Goal: Task Accomplishment & Management: Use online tool/utility

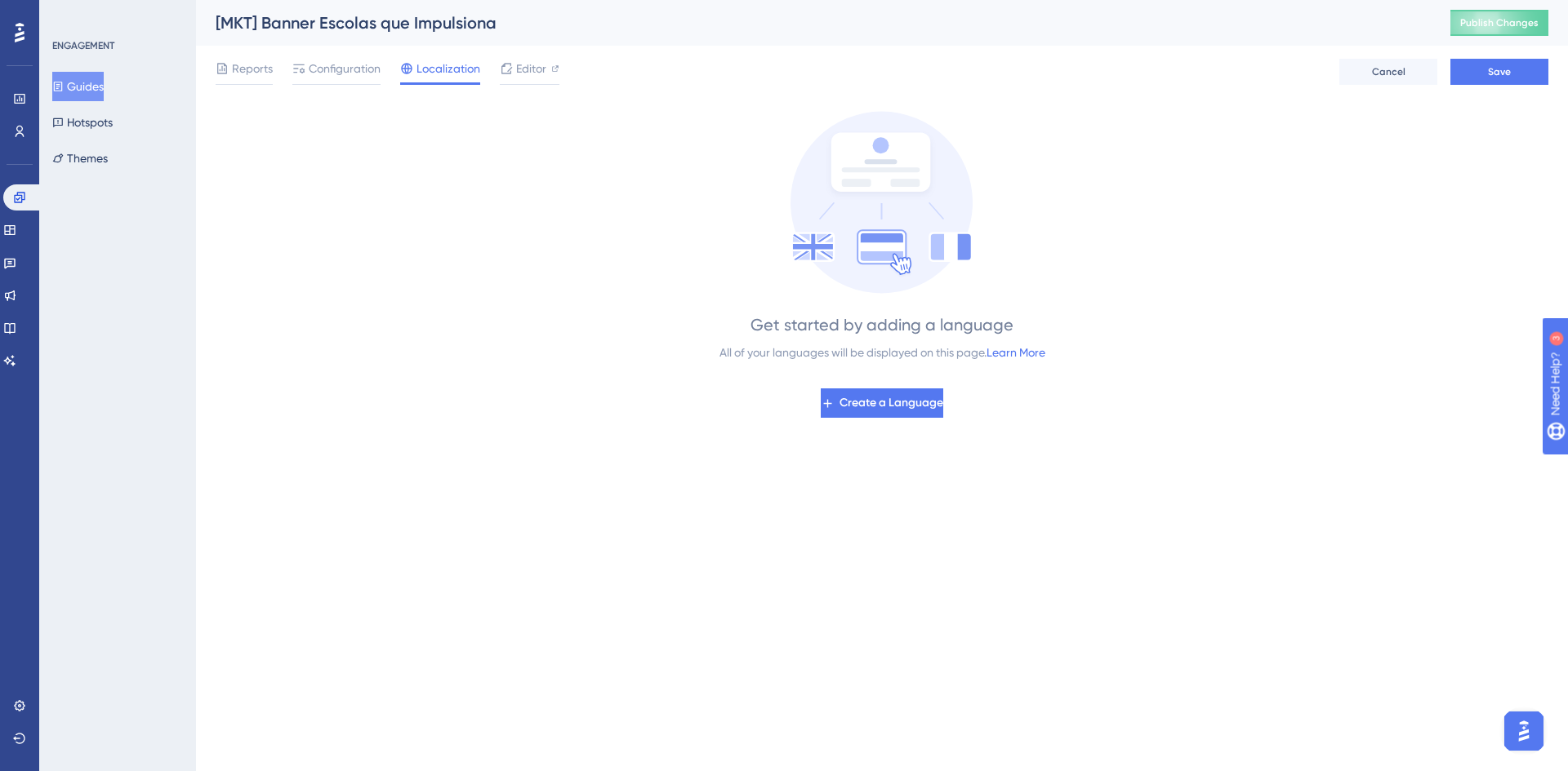
click at [246, 89] on div "Reports Configuration Localization Editor Cancel Save" at bounding box center [882, 71] width 1332 height 52
click at [251, 78] on span "Reports" at bounding box center [252, 68] width 41 height 19
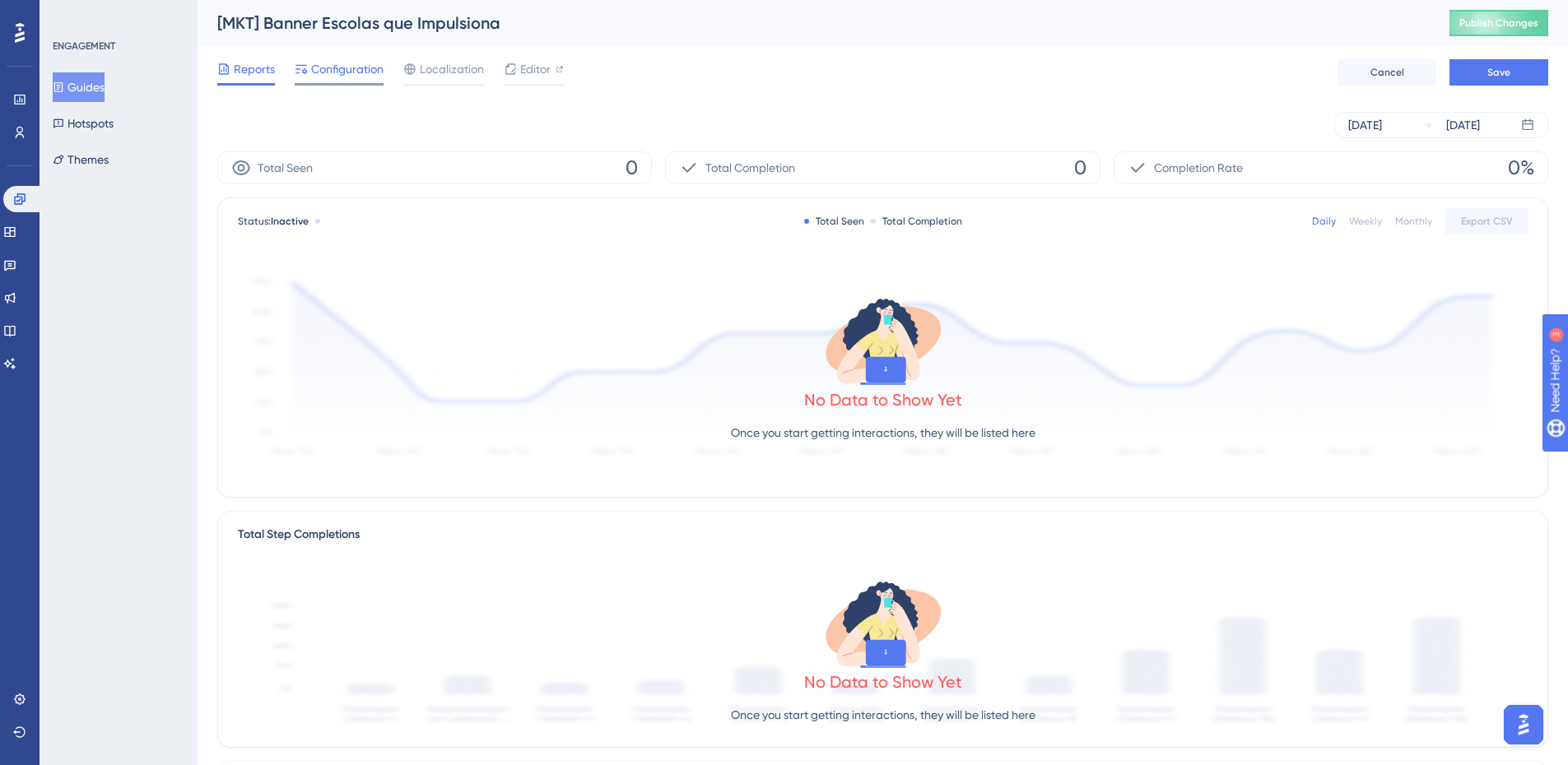
click at [363, 75] on span "Configuration" at bounding box center [348, 68] width 73 height 20
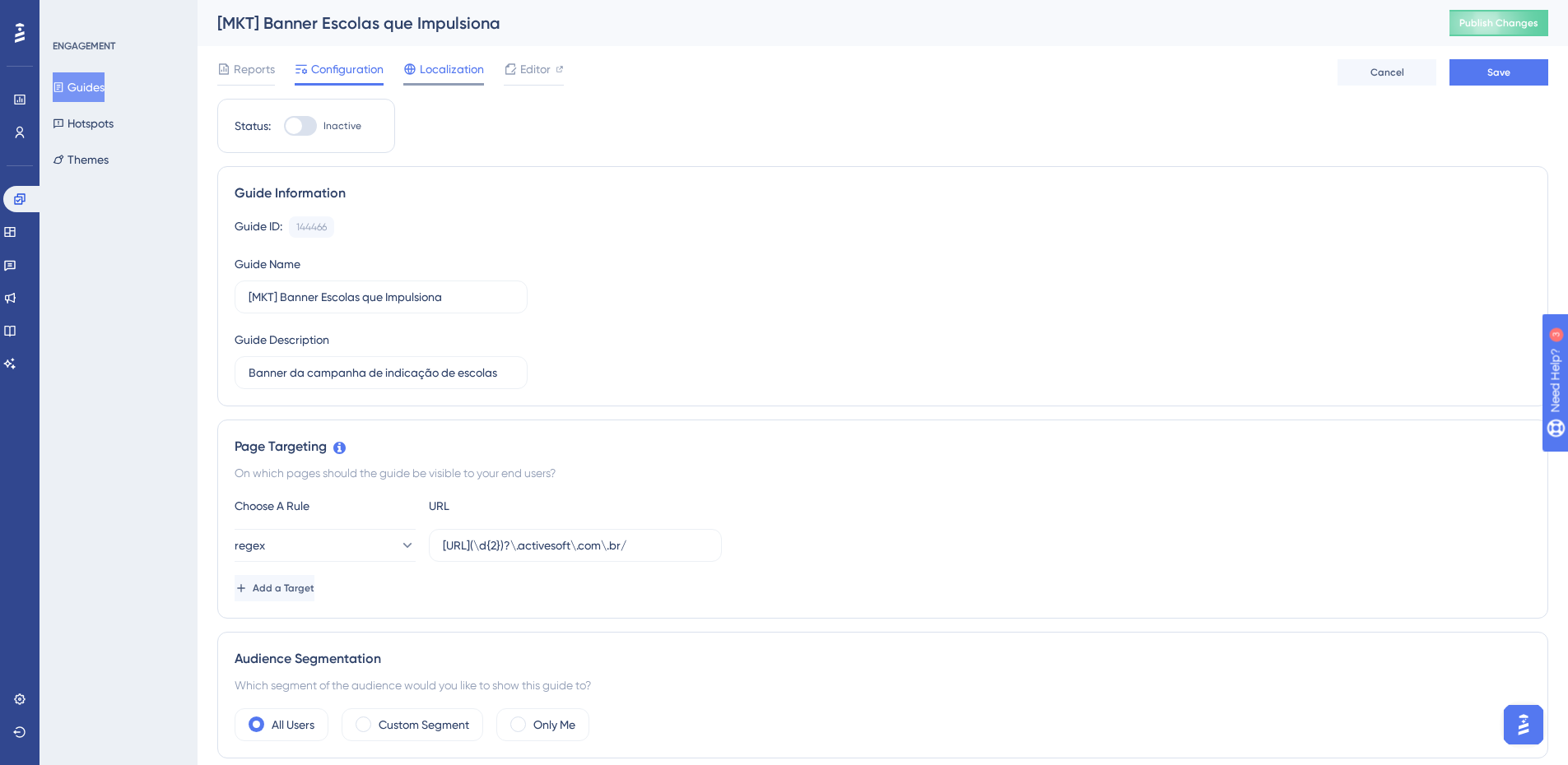
click at [473, 60] on span "Localization" at bounding box center [451, 68] width 64 height 20
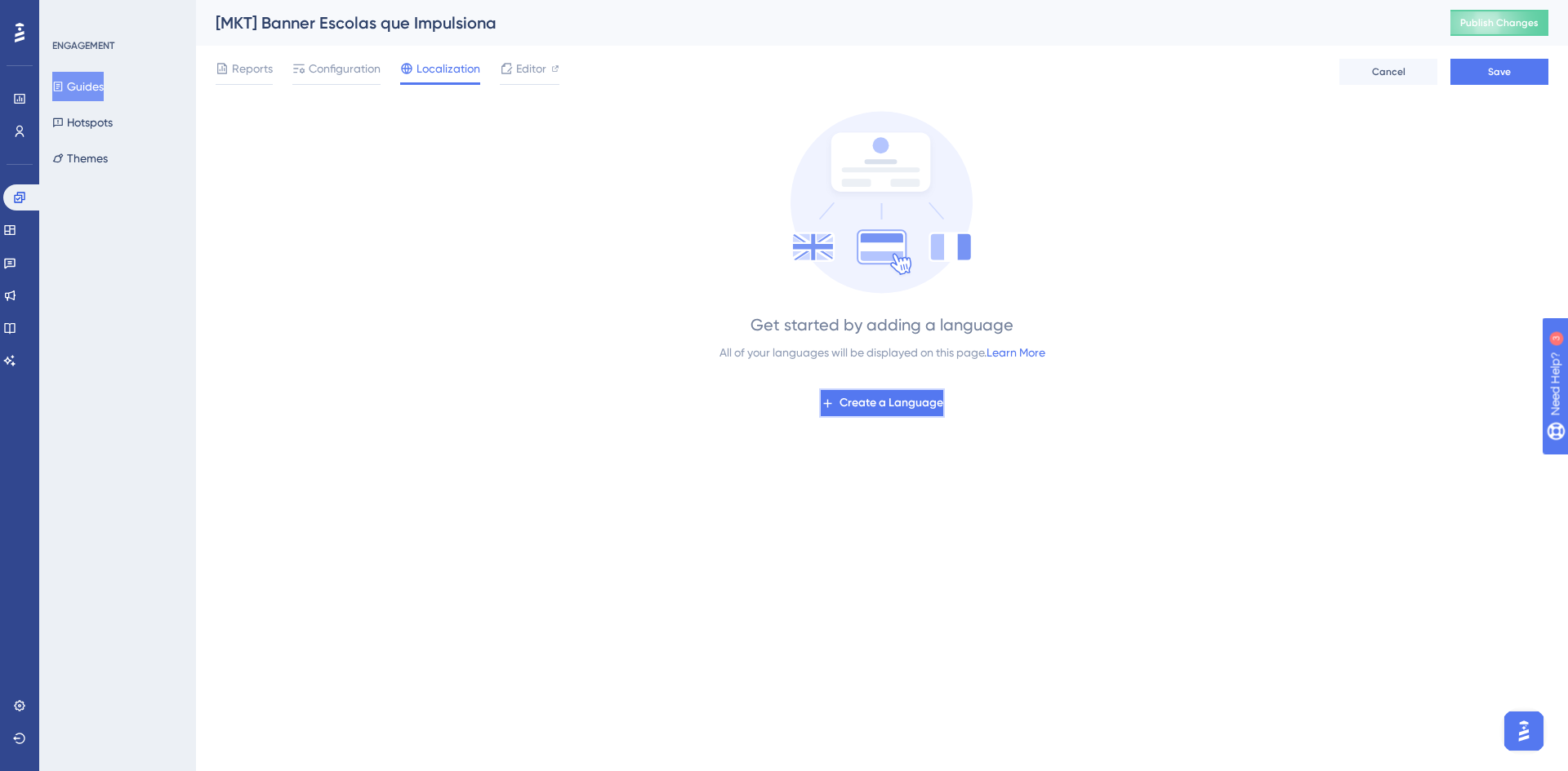
click at [900, 410] on span "Create a Language" at bounding box center [891, 403] width 104 height 19
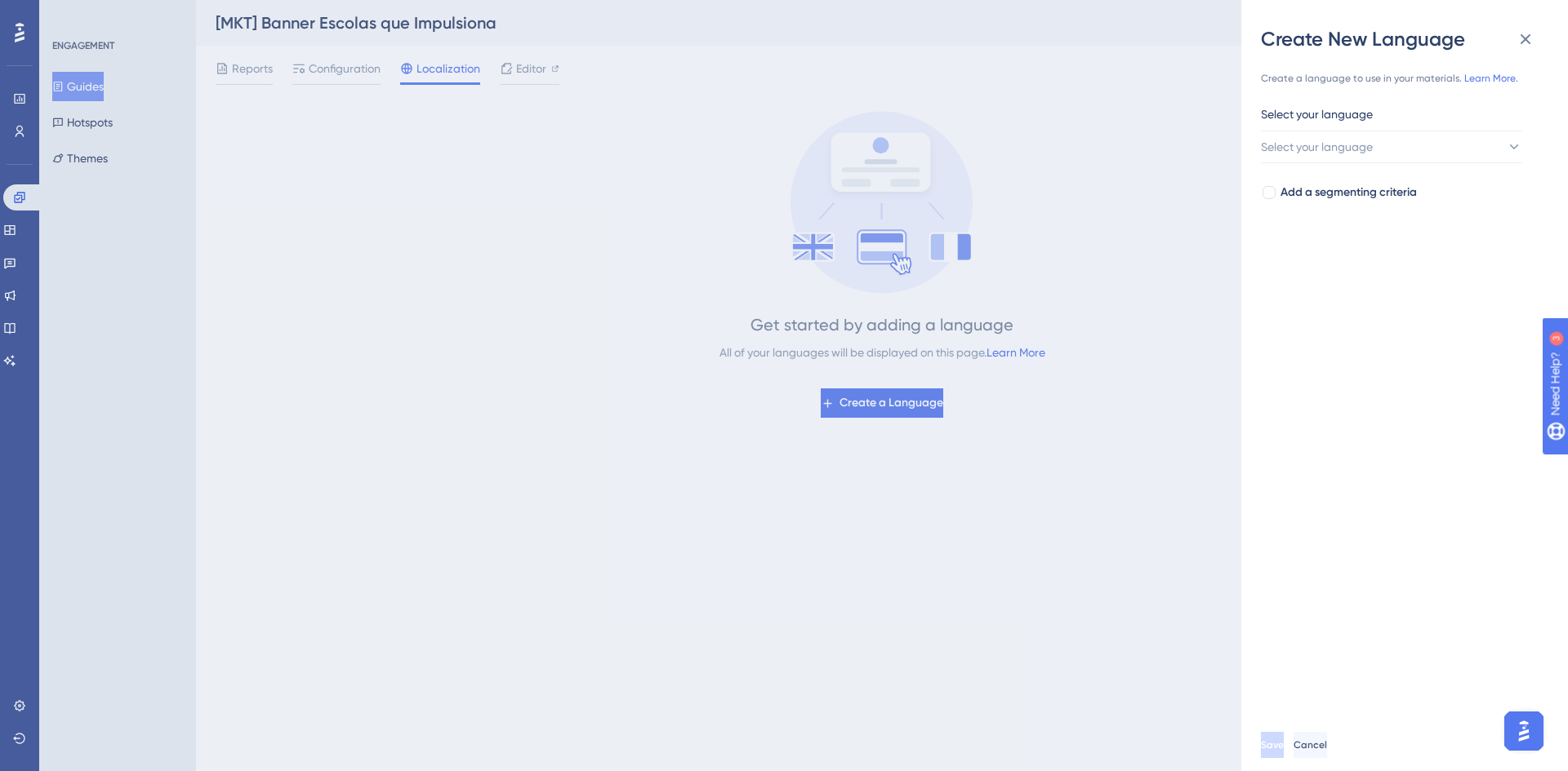
click at [1361, 167] on div "Select your language Select your language Add a segmenting criteria" at bounding box center [1398, 154] width 274 height 98
click at [1369, 160] on button "Select your language" at bounding box center [1392, 146] width 261 height 32
click at [1380, 182] on label at bounding box center [1391, 196] width 240 height 30
click at [1380, 188] on input at bounding box center [1380, 195] width 189 height 13
type input "s"
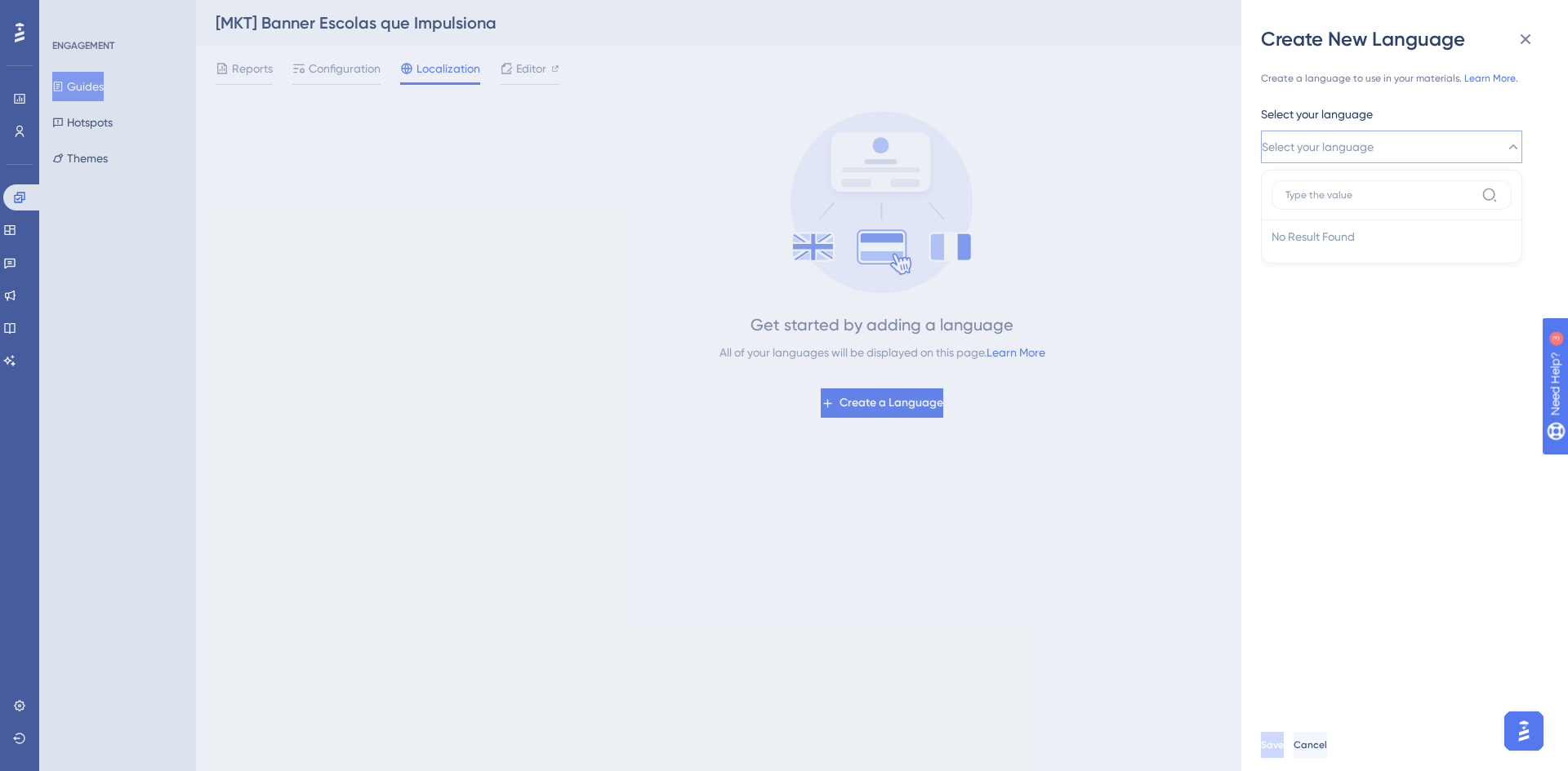
click at [1523, 732] on img "Open AI Assistant Launcher" at bounding box center [1524, 731] width 30 height 30
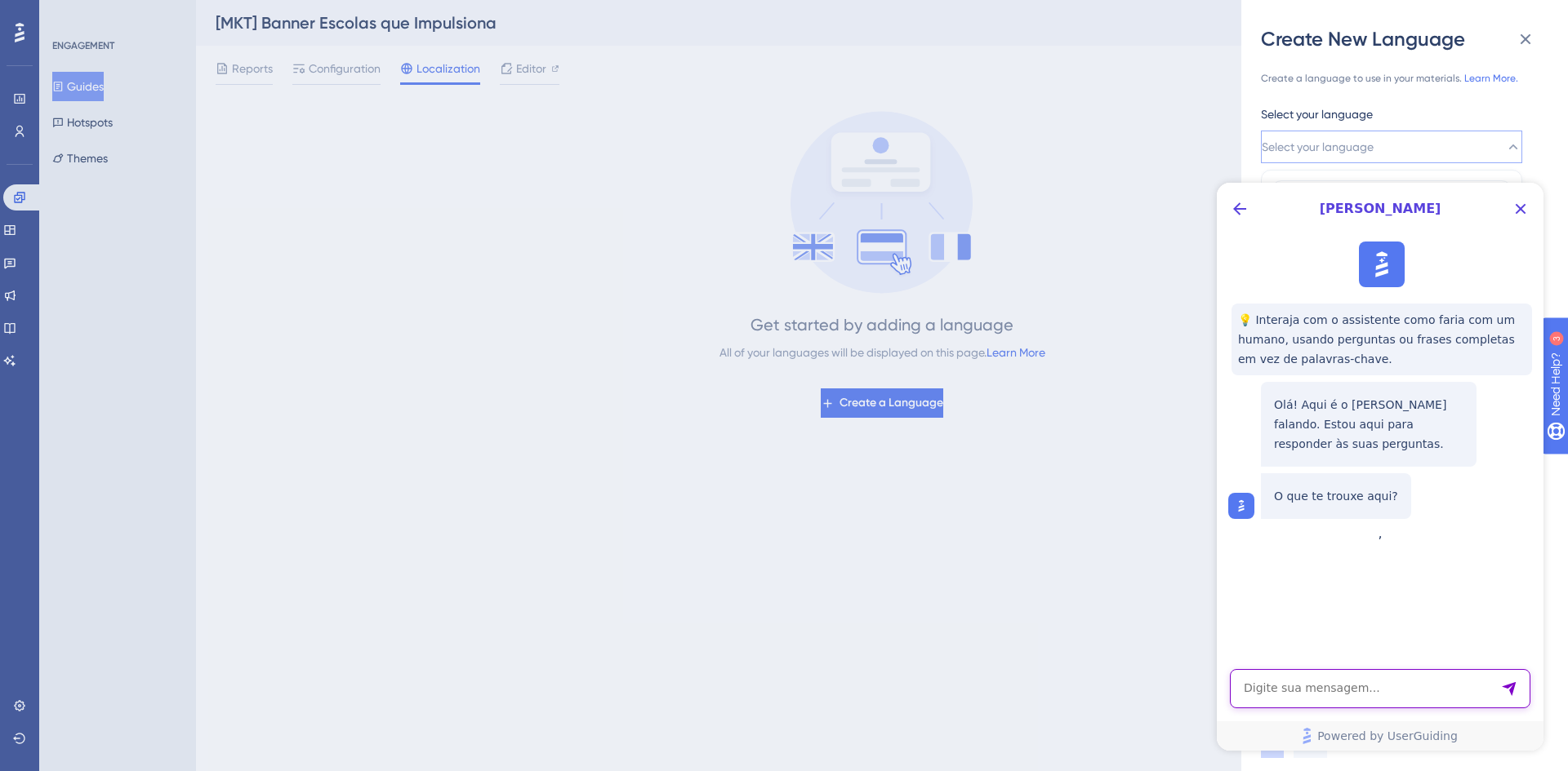
click at [1377, 689] on textarea "AI Assistant Text Input" at bounding box center [1380, 689] width 300 height 39
click at [1254, 687] on textarea "AI Assistant Text Input" at bounding box center [1380, 689] width 300 height 39
type textarea "preciso configurar uma localização no sistema mas não estou conseguindo"
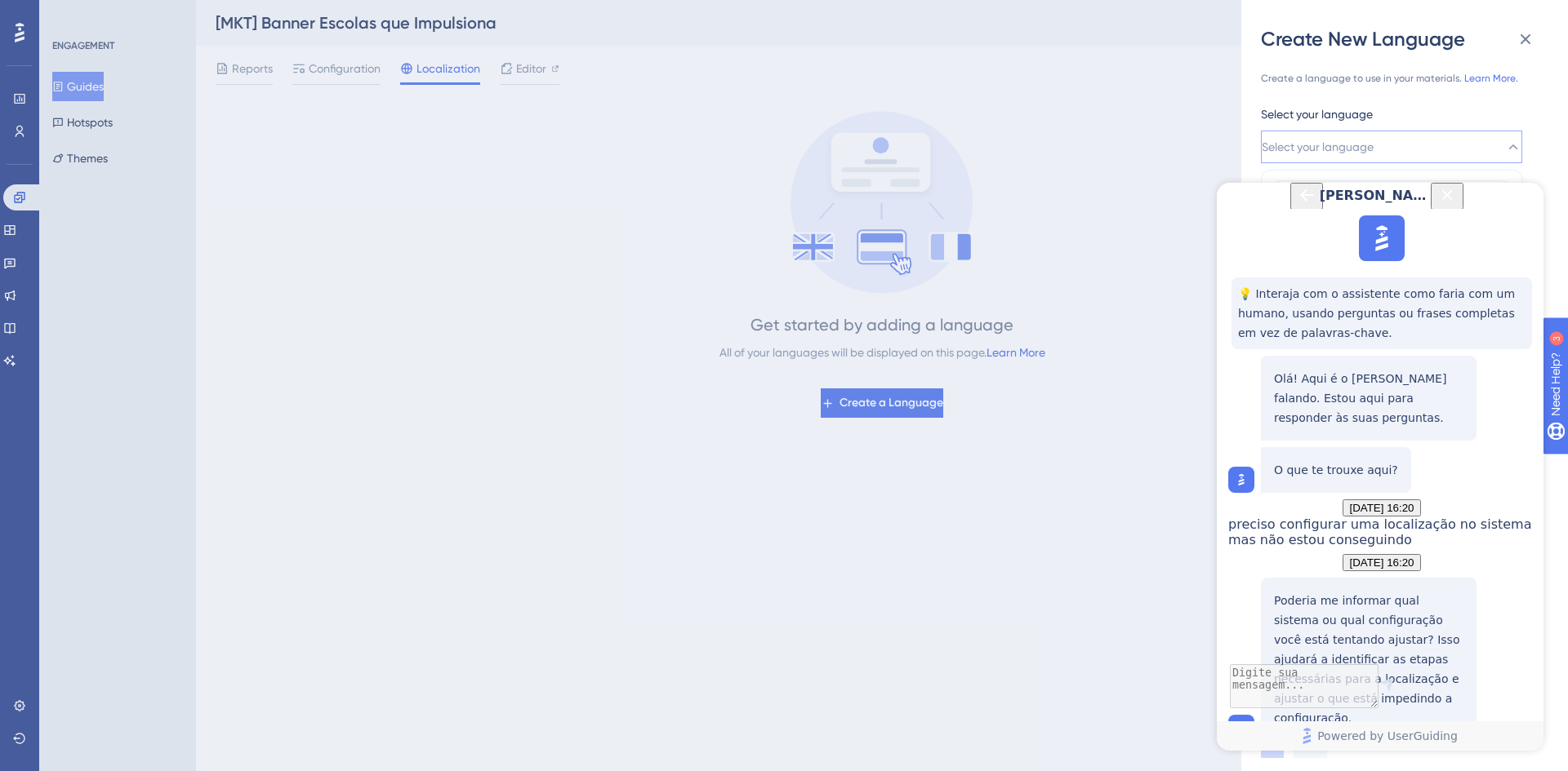
scroll to position [222, 0]
click at [1355, 675] on textarea "AI Assistant Text Input" at bounding box center [1380, 689] width 300 height 39
type textarea "esttou tentando configurar um guide para escolas"
